Goal: Task Accomplishment & Management: Manage account settings

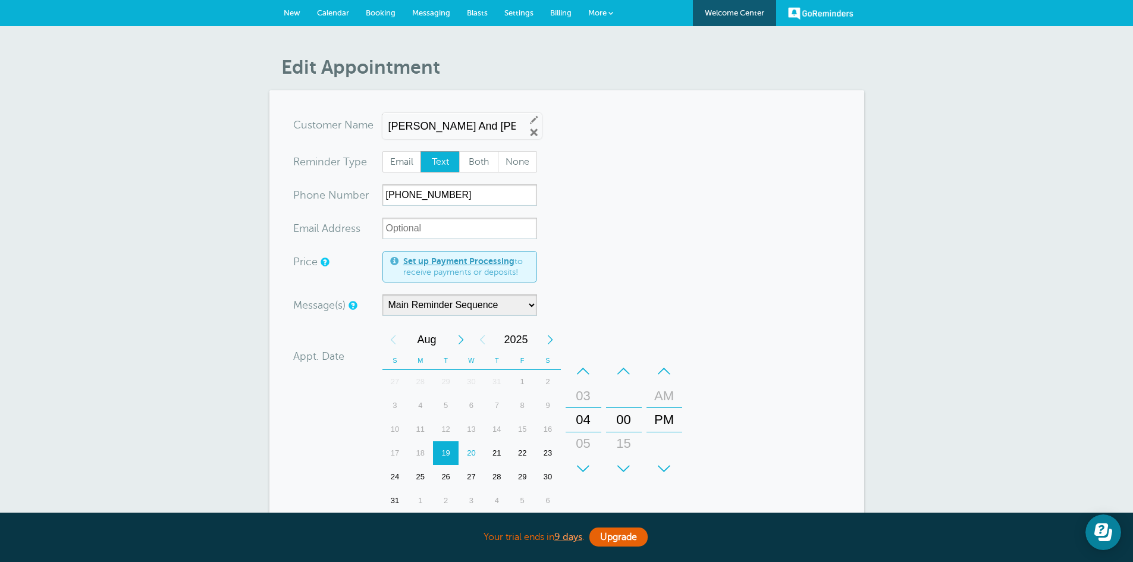
click at [337, 12] on span "Calendar" at bounding box center [333, 12] width 32 height 9
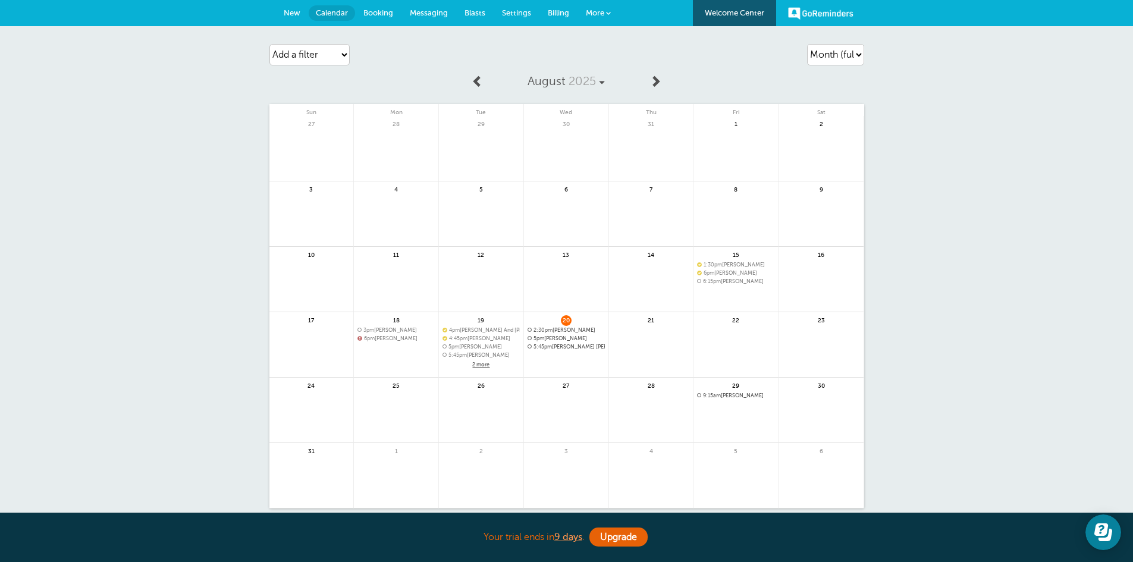
click at [557, 341] on span "5pm Sue Alderson" at bounding box center [566, 338] width 77 height 7
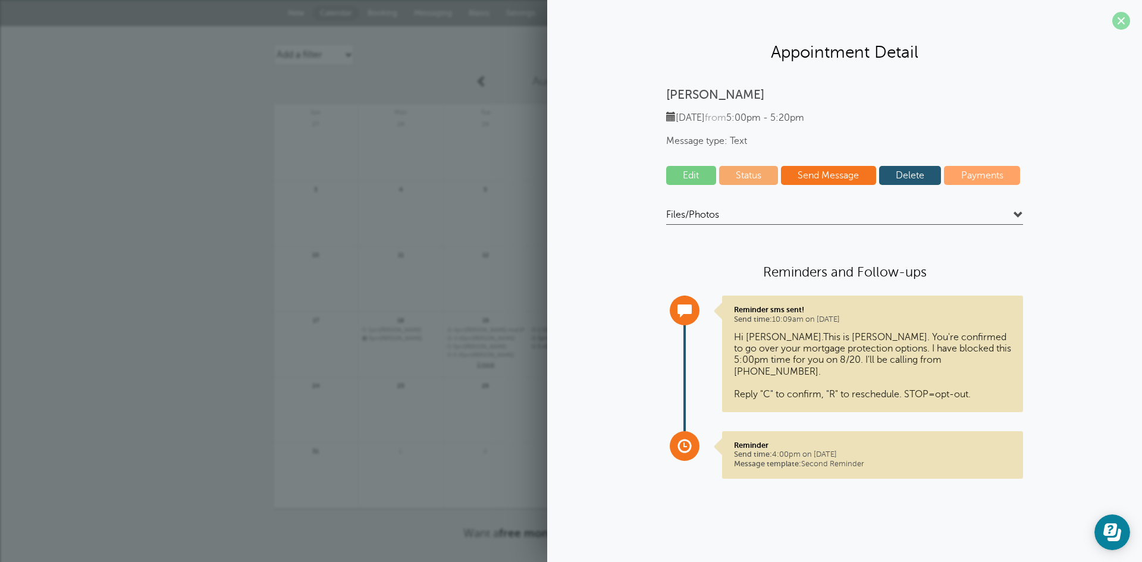
click at [1116, 18] on span at bounding box center [1121, 21] width 18 height 18
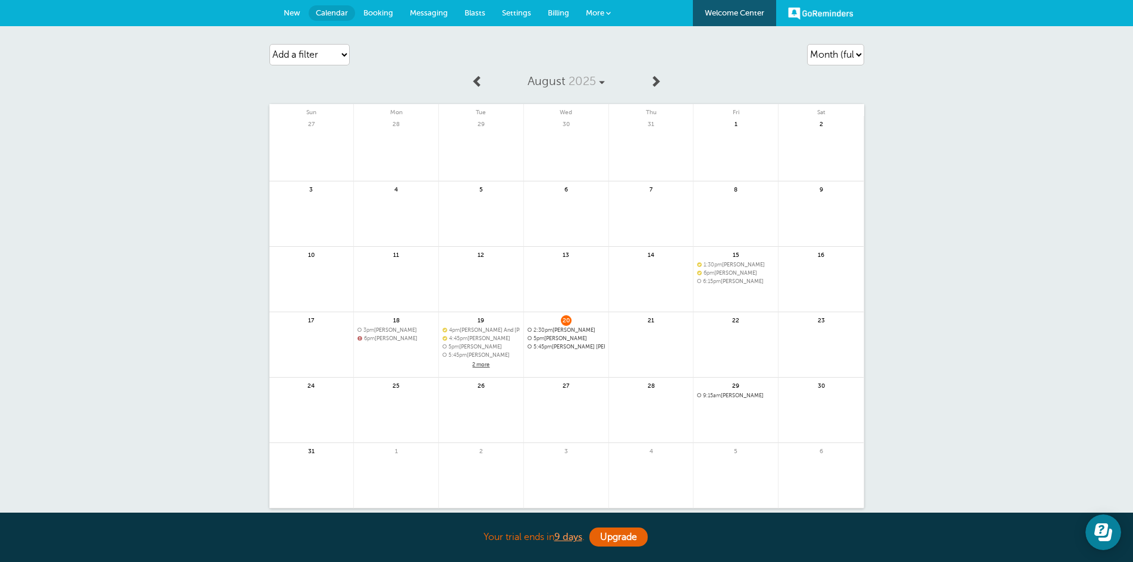
click at [425, 13] on span "Messaging" at bounding box center [429, 12] width 38 height 9
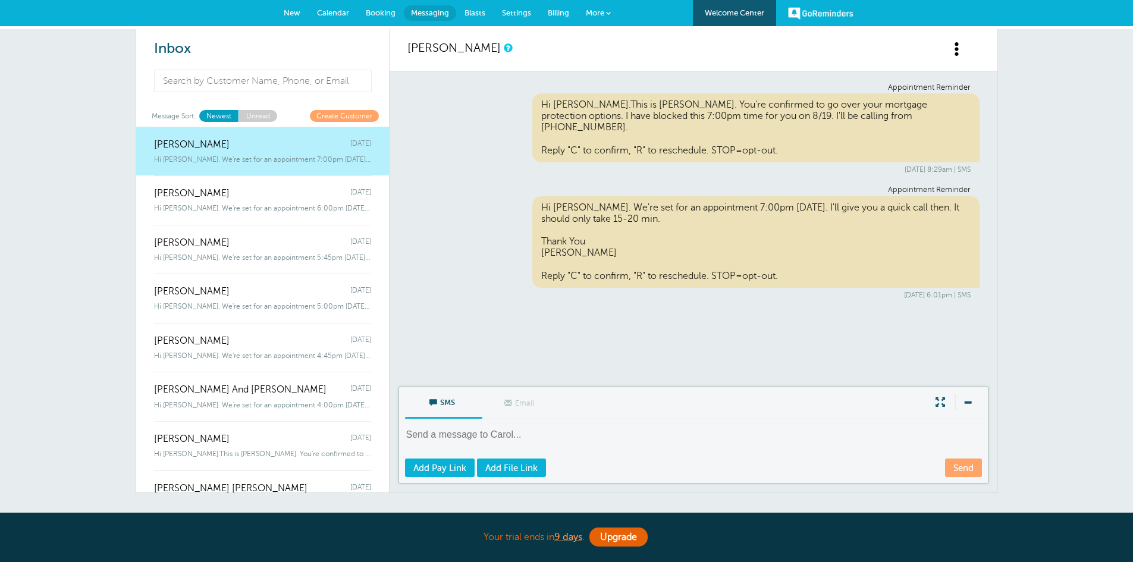
click at [514, 14] on span "Settings" at bounding box center [516, 12] width 29 height 9
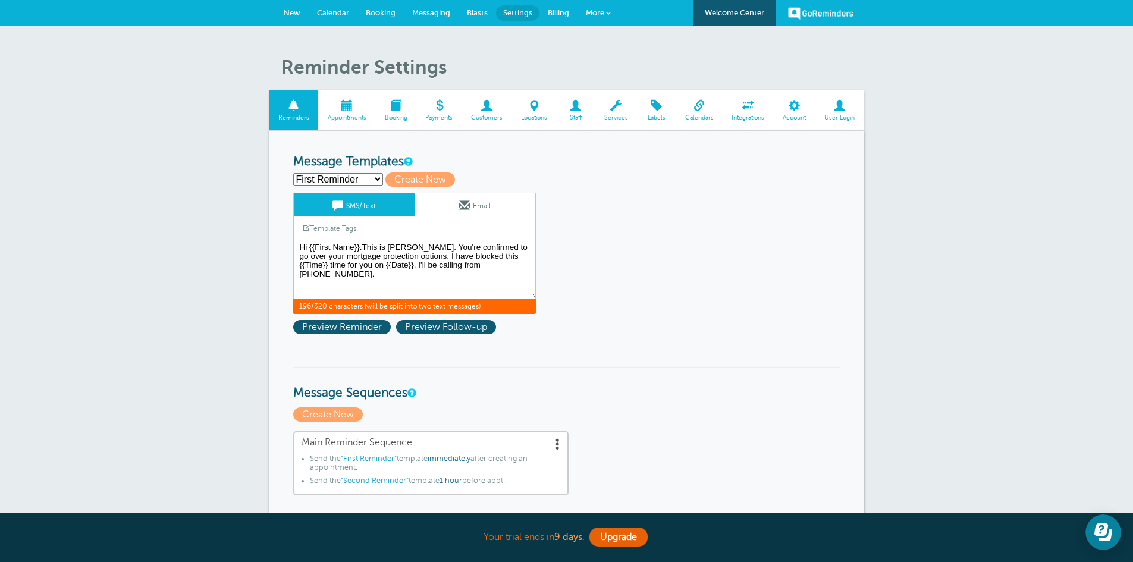
click at [324, 275] on textarea "Hi {{First Name}}.This is [PERSON_NAME]. You're confirmed to go over your mortg…" at bounding box center [414, 269] width 243 height 59
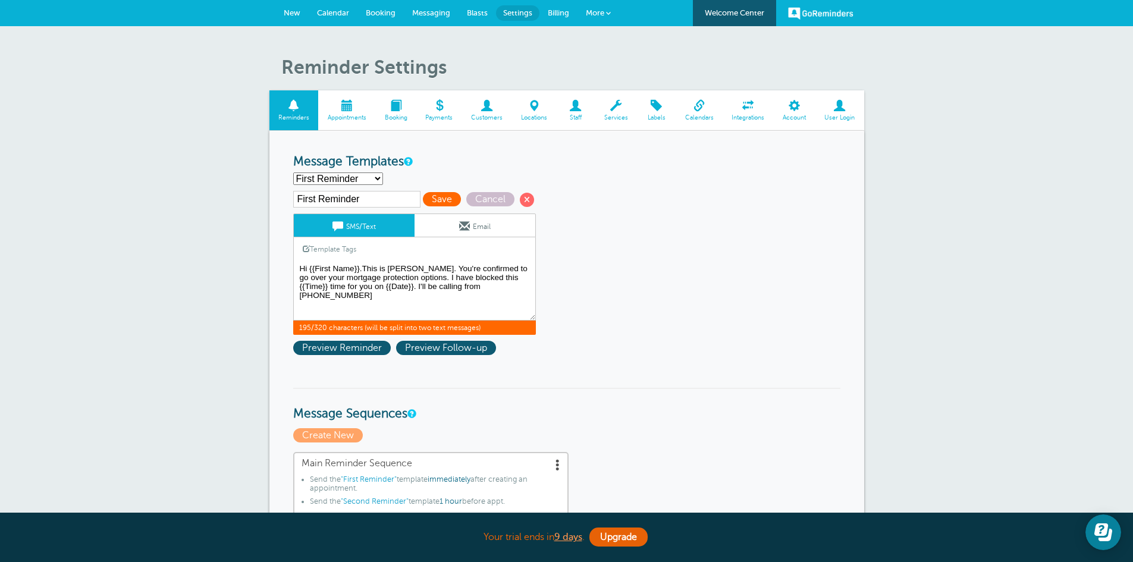
type textarea "Hi {{First Name}}.This is [PERSON_NAME]. You're confirmed to go over your mortg…"
click at [440, 198] on span "Save" at bounding box center [442, 199] width 38 height 14
